Goal: Task Accomplishment & Management: Use online tool/utility

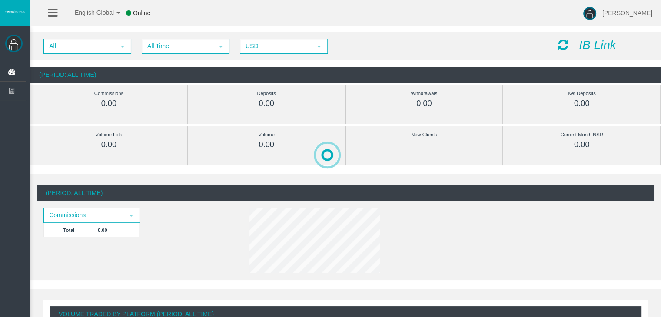
click at [594, 47] on icon "IB Link" at bounding box center [597, 44] width 37 height 13
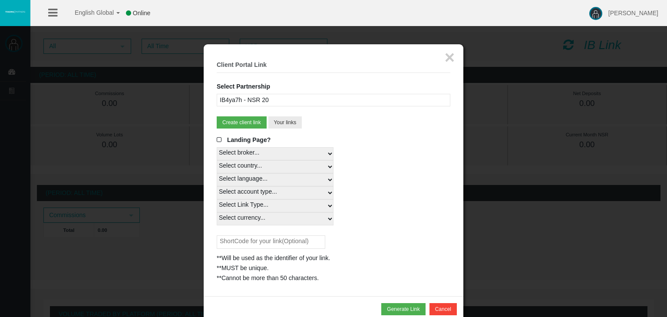
click at [287, 168] on select "Select country... Rest of the World" at bounding box center [275, 166] width 117 height 13
select select
click at [217, 160] on select "Select country... Rest of the World" at bounding box center [275, 166] width 117 height 13
click at [247, 179] on select "Select language... English Japanese Chinese Portuguese Spanish Czech German Fre…" at bounding box center [275, 179] width 117 height 13
select select
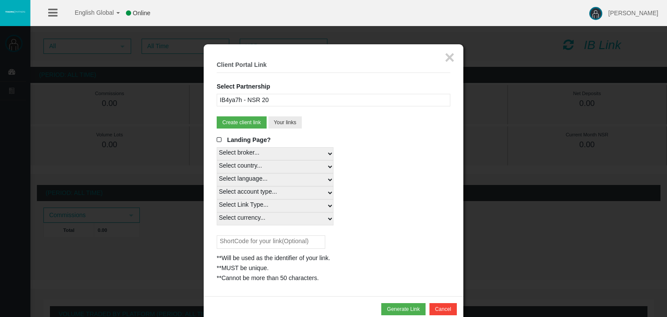
click at [217, 173] on select "Select language... English Japanese Chinese Portuguese Spanish Czech German Fre…" at bounding box center [275, 179] width 117 height 13
click at [247, 195] on select "Select account type... All Platforms MT4 LiveFloatingSpreadAccount MT4 LiveFixe…" at bounding box center [275, 192] width 117 height 13
select select
click at [217, 186] on select "Select account type... All Platforms MT4 LiveFloatingSpreadAccount MT4 LiveFixe…" at bounding box center [275, 192] width 117 height 13
click at [255, 204] on select "Select Link Type... Real" at bounding box center [275, 205] width 117 height 13
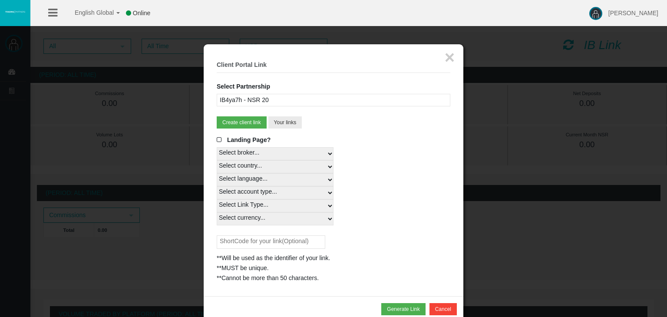
select select "Real"
click at [217, 199] on select "Select Link Type... Real" at bounding box center [275, 205] width 117 height 13
click at [255, 226] on div "Landing Page? Select broker... T4Trade Select country... Rest of the World Sele…" at bounding box center [334, 209] width 234 height 148
click at [250, 220] on select "Select currency... All Currencies EUR GBP USD" at bounding box center [275, 218] width 117 height 13
select select "USD"
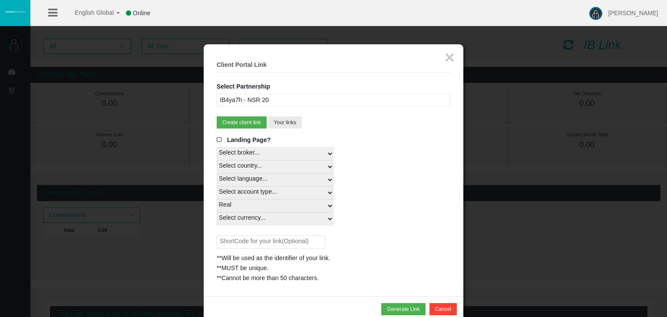
click at [217, 212] on select "Select currency... All Currencies EUR GBP USD" at bounding box center [275, 218] width 117 height 13
click at [217, 137] on span at bounding box center [221, 140] width 9 height 6
click at [0, 0] on input "Landing Page?" at bounding box center [0, 0] width 0 height 0
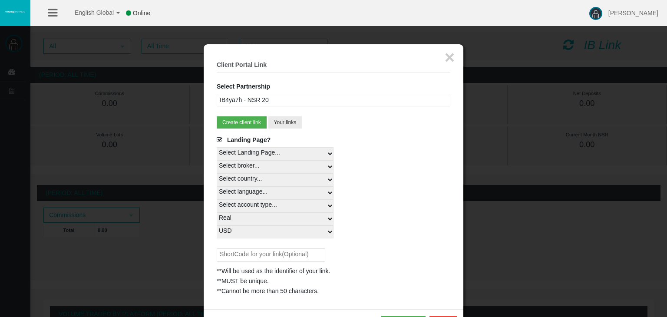
click at [217, 137] on span at bounding box center [221, 140] width 9 height 6
click at [0, 0] on input "Landing Page?" at bounding box center [0, 0] width 0 height 0
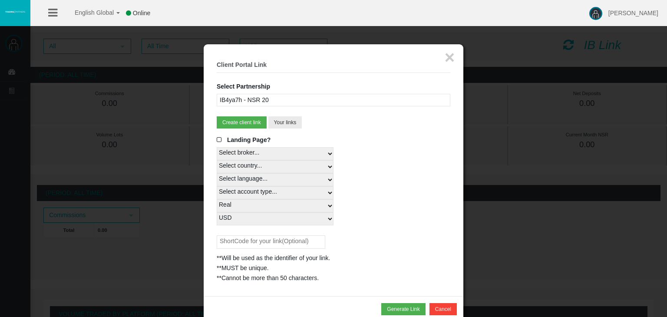
click at [217, 137] on span at bounding box center [221, 140] width 9 height 6
click at [0, 0] on input "Landing Page?" at bounding box center [0, 0] width 0 height 0
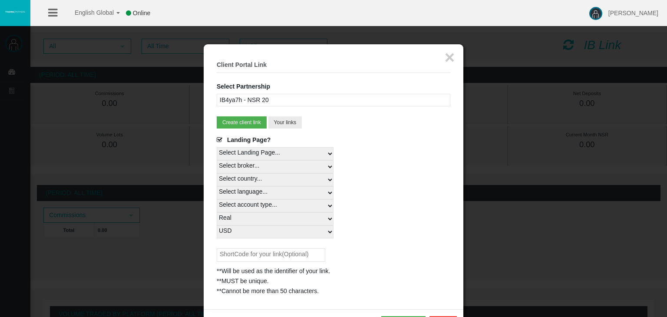
click at [237, 156] on select "Select Landing Page..." at bounding box center [275, 153] width 117 height 13
click at [217, 147] on select "Select Landing Page..." at bounding box center [275, 153] width 117 height 13
click at [217, 139] on span at bounding box center [221, 140] width 9 height 6
click at [0, 0] on input "Landing Page?" at bounding box center [0, 0] width 0 height 0
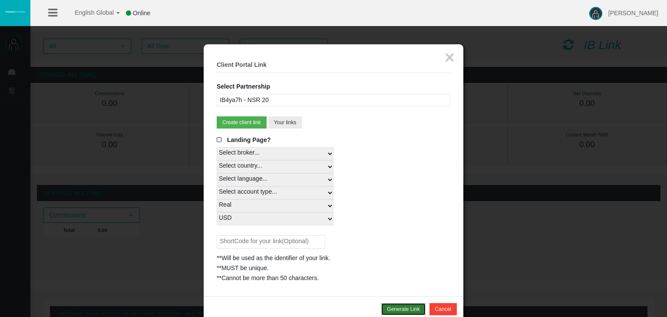
click at [399, 305] on button "Generate Link" at bounding box center [403, 309] width 44 height 12
click at [450, 51] on button "×" at bounding box center [450, 57] width 10 height 17
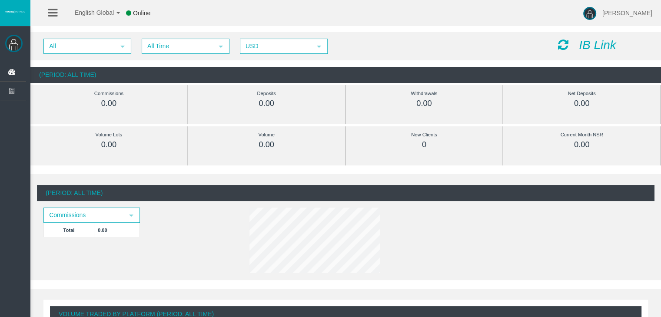
click at [599, 46] on icon "IB Link" at bounding box center [597, 44] width 37 height 13
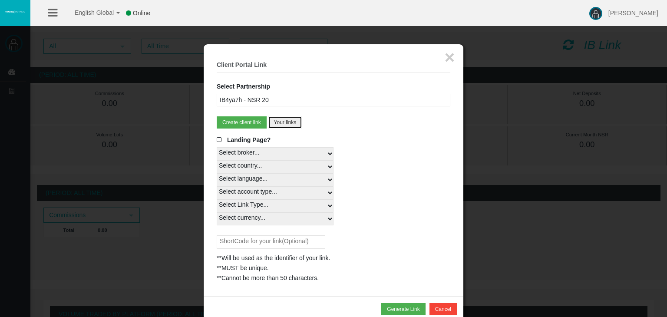
click at [293, 123] on button "Your links" at bounding box center [285, 122] width 34 height 12
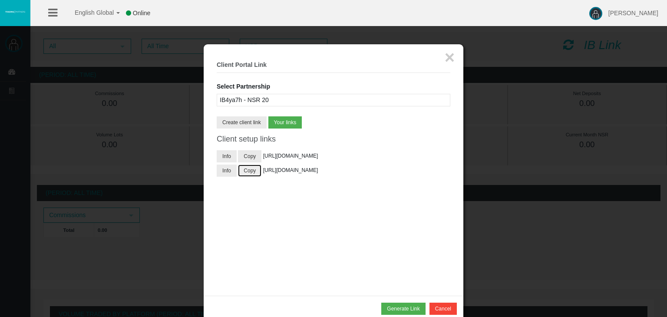
click at [251, 177] on button "Copy" at bounding box center [249, 171] width 23 height 12
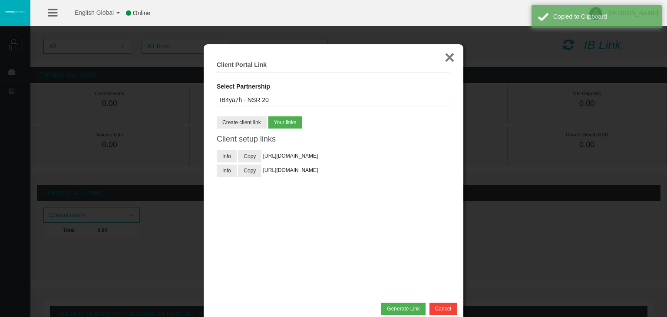
click at [450, 55] on button "×" at bounding box center [450, 57] width 10 height 17
